Goal: Task Accomplishment & Management: Manage account settings

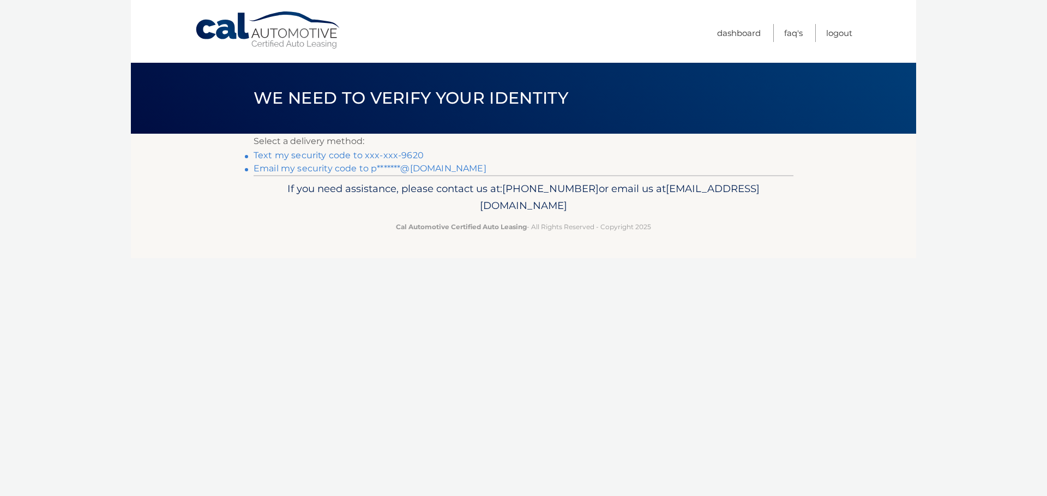
click at [410, 148] on p "Select a delivery method:" at bounding box center [524, 141] width 540 height 15
click at [408, 153] on link "Text my security code to xxx-xxx-9620" at bounding box center [339, 155] width 170 height 10
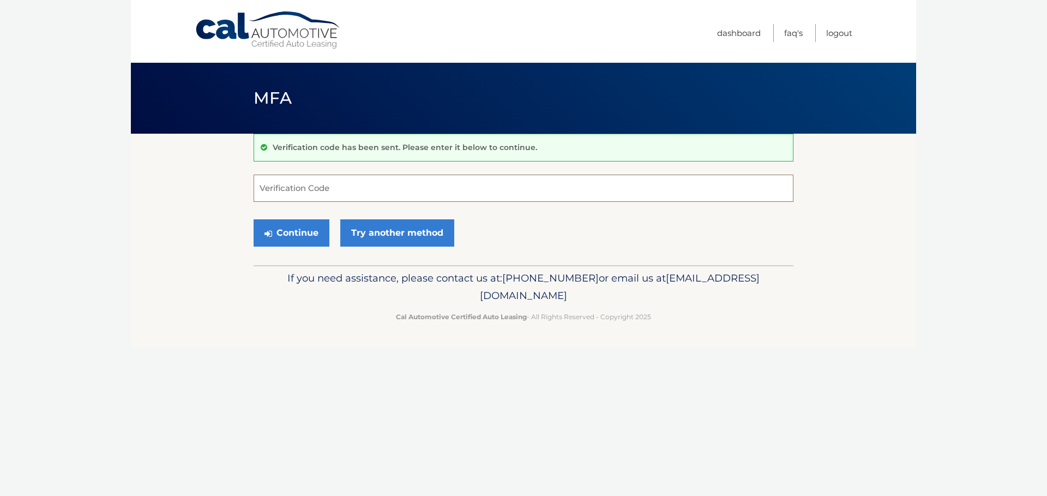
click at [408, 185] on input "Verification Code" at bounding box center [524, 188] width 540 height 27
type input "743546"
click at [254, 219] on button "Continue" at bounding box center [292, 232] width 76 height 27
click at [301, 232] on button "Continue" at bounding box center [292, 232] width 76 height 27
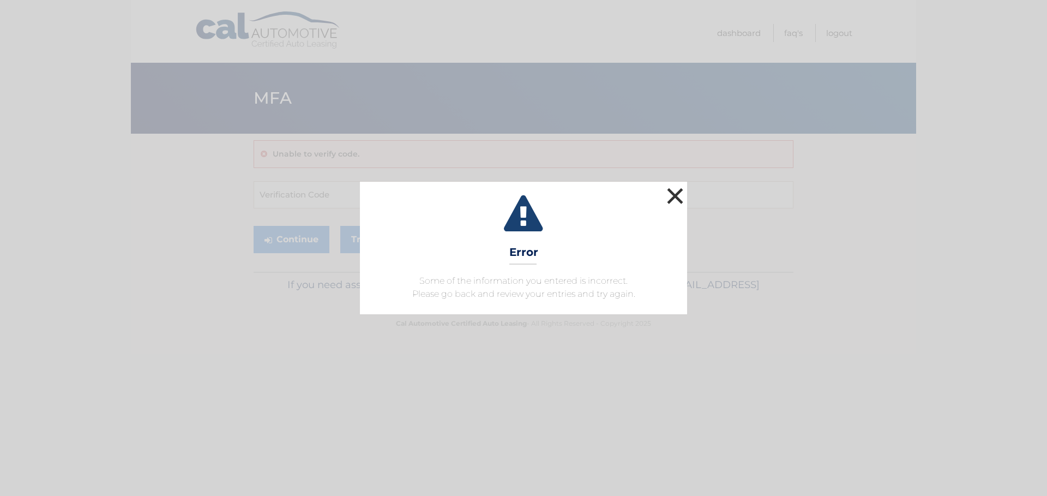
click at [676, 201] on button "×" at bounding box center [675, 196] width 22 height 22
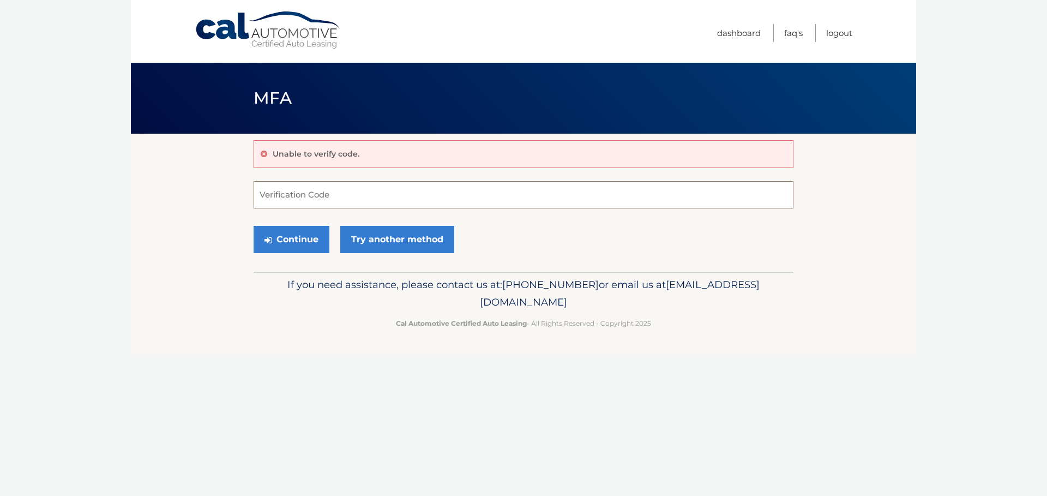
click at [414, 194] on input "Verification Code" at bounding box center [524, 194] width 540 height 27
type input "743546"
click at [288, 242] on button "Continue" at bounding box center [292, 239] width 76 height 27
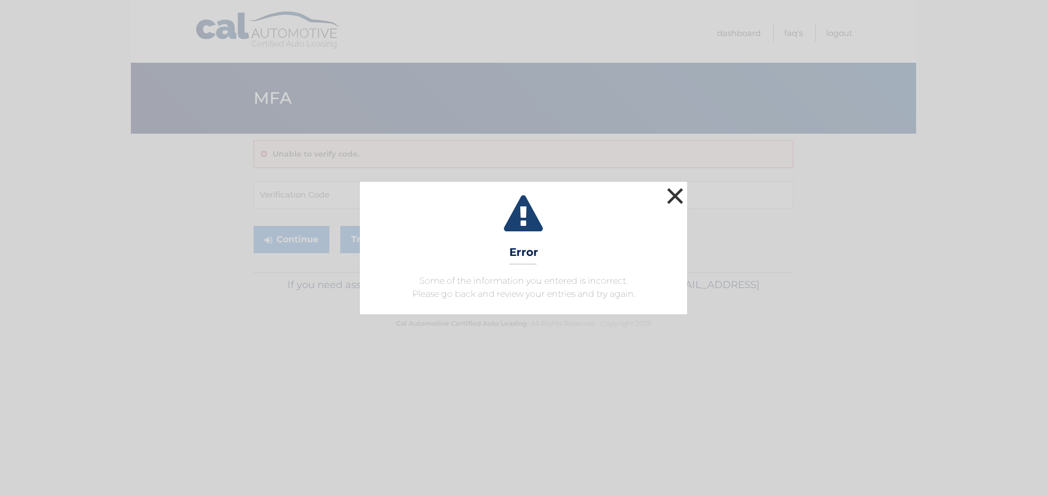
click at [664, 194] on div "× Error Some of the information you entered is incorrect. Please go back and re…" at bounding box center [523, 248] width 327 height 132
click at [666, 194] on button "×" at bounding box center [675, 196] width 22 height 22
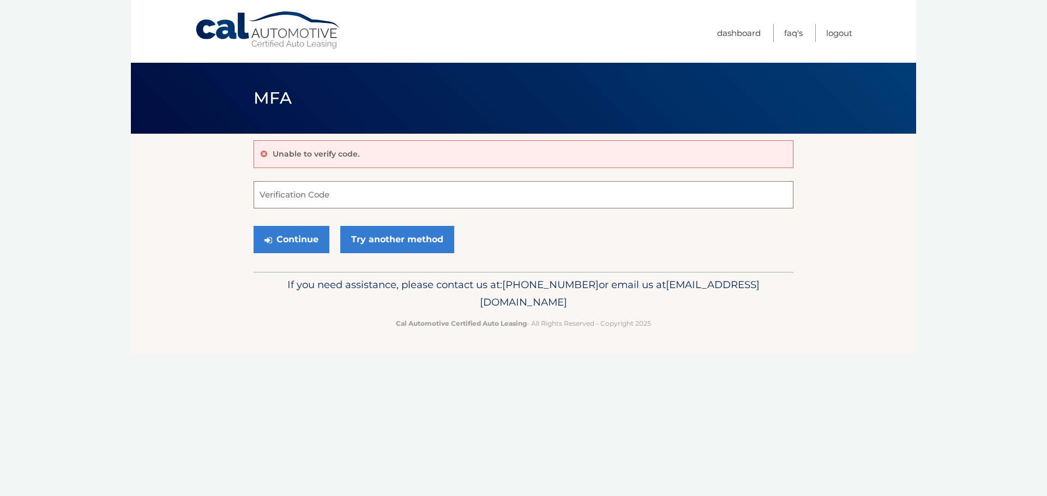
click at [357, 208] on input "Verification Code" at bounding box center [524, 194] width 540 height 27
type input "743546"
click at [294, 242] on button "Continue" at bounding box center [292, 239] width 76 height 27
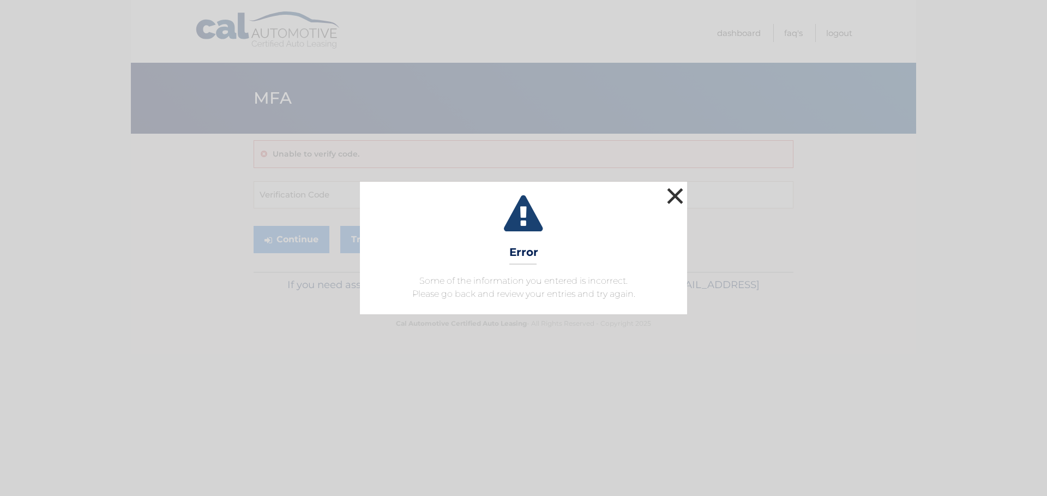
click at [674, 196] on button "×" at bounding box center [675, 196] width 22 height 22
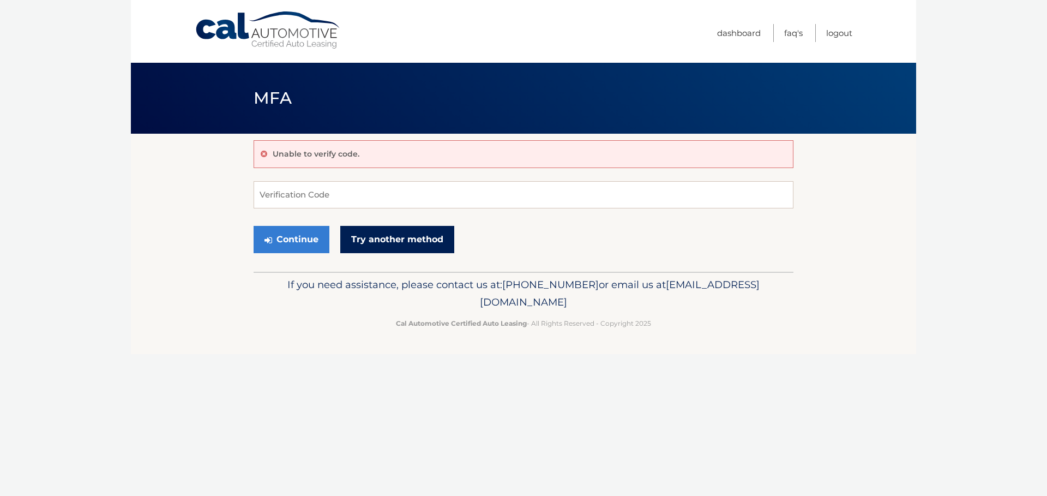
click at [393, 238] on link "Try another method" at bounding box center [397, 239] width 114 height 27
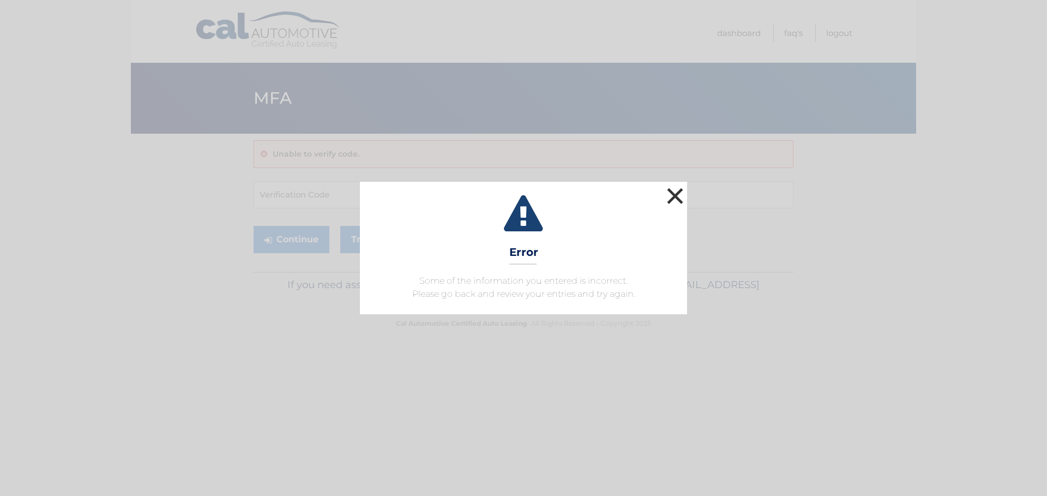
click at [684, 197] on button "×" at bounding box center [675, 196] width 22 height 22
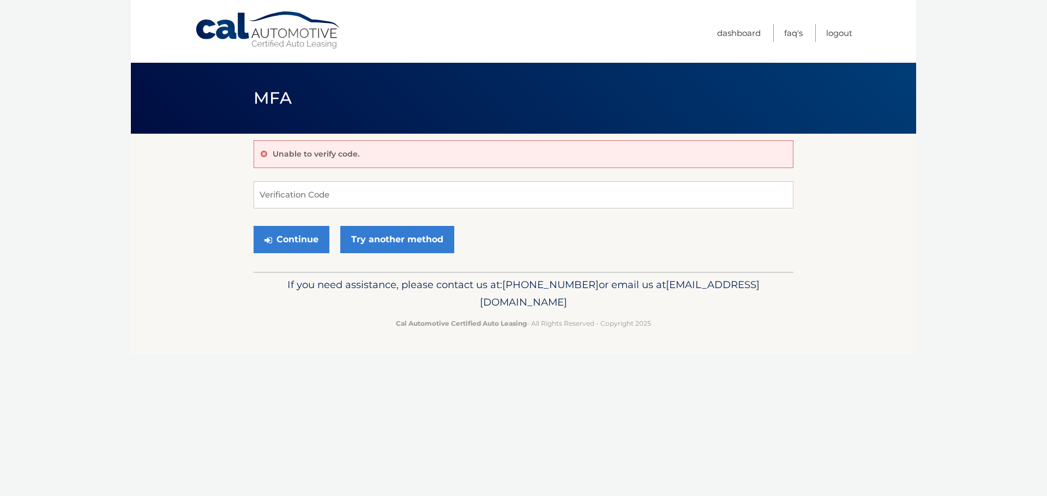
click at [239, 15] on link "Cal Automotive" at bounding box center [268, 30] width 147 height 39
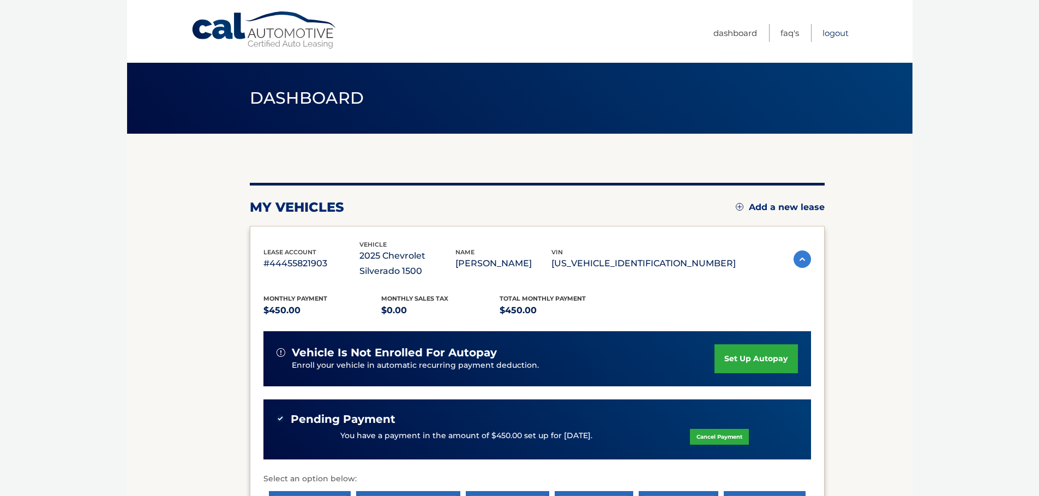
click at [835, 37] on link "Logout" at bounding box center [836, 33] width 26 height 18
